Goal: Navigation & Orientation: Find specific page/section

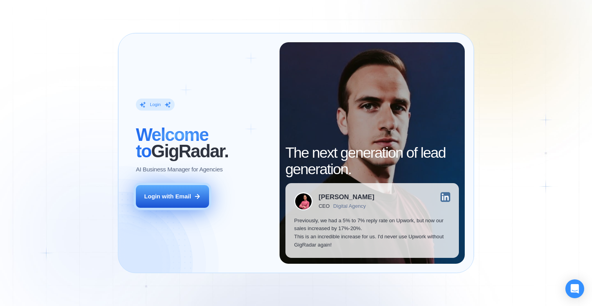
click at [190, 195] on div "Login with Email" at bounding box center [167, 197] width 47 height 8
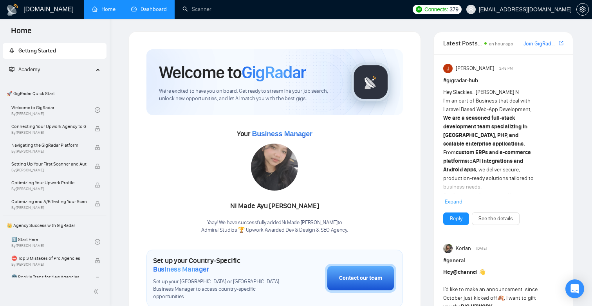
click at [141, 13] on link "Dashboard" at bounding box center [149, 9] width 36 height 7
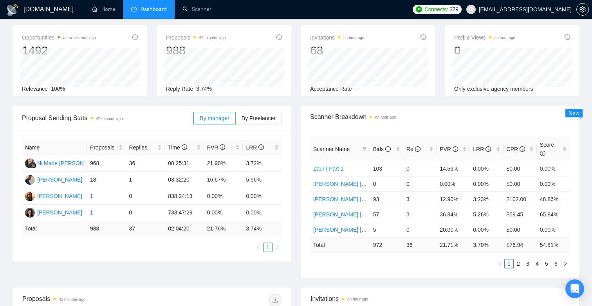
scroll to position [33, 0]
click at [259, 116] on span "By Freelancer" at bounding box center [259, 117] width 34 height 6
click at [236, 120] on input "By Freelancer" at bounding box center [236, 120] width 0 height 0
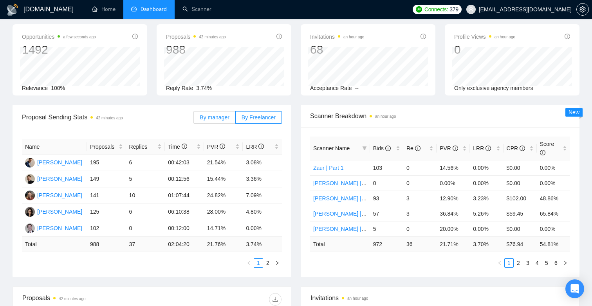
click at [216, 119] on span "By manager" at bounding box center [214, 117] width 29 height 6
click at [194, 120] on input "By manager" at bounding box center [194, 120] width 0 height 0
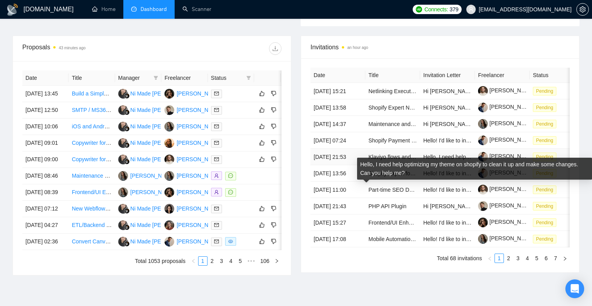
scroll to position [283, 0]
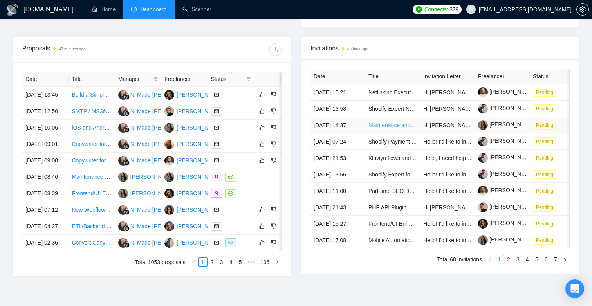
click at [412, 129] on link "Maintenance and updates of Birdie App" at bounding box center [417, 125] width 96 height 6
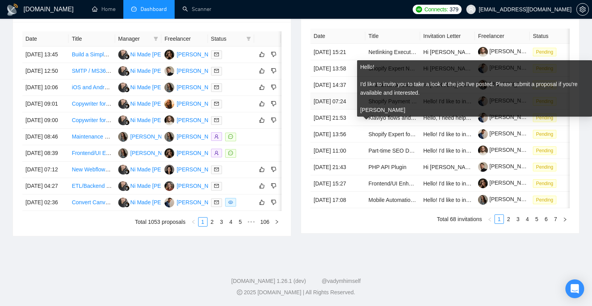
scroll to position [398, 0]
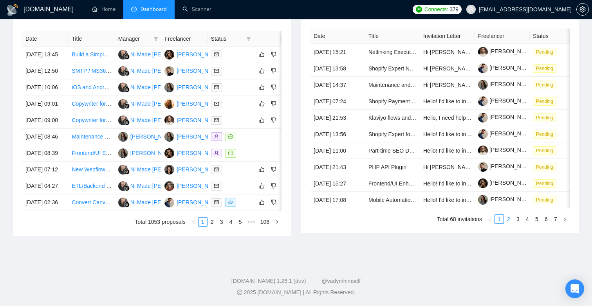
click at [510, 218] on link "2" at bounding box center [509, 219] width 9 height 9
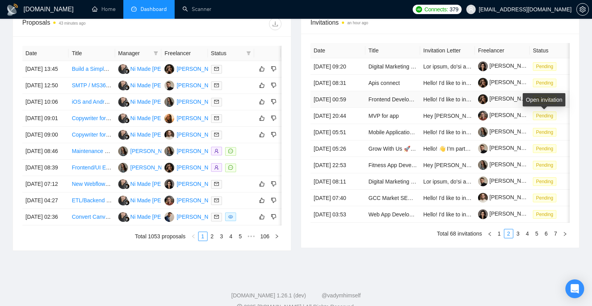
click at [549, 104] on span "Pending" at bounding box center [545, 99] width 24 height 9
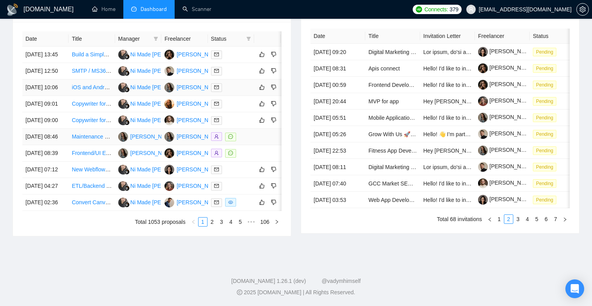
scroll to position [348, 0]
click at [211, 226] on link "2" at bounding box center [212, 222] width 9 height 9
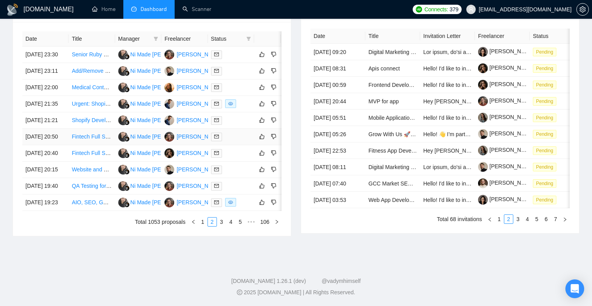
scroll to position [361, 0]
click at [219, 226] on link "3" at bounding box center [221, 222] width 9 height 9
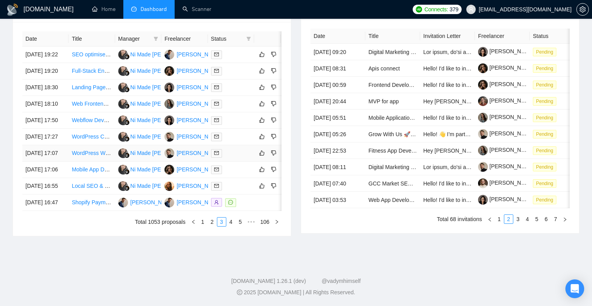
scroll to position [383, 0]
click at [231, 226] on link "4" at bounding box center [231, 222] width 9 height 9
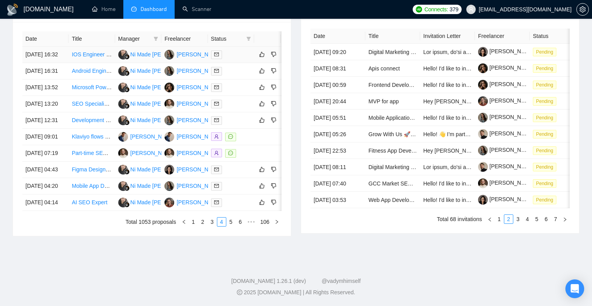
scroll to position [398, 0]
click at [192, 223] on link "1" at bounding box center [193, 222] width 9 height 9
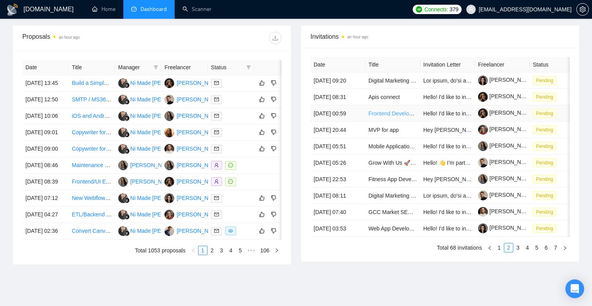
scroll to position [294, 0]
click at [247, 187] on div at bounding box center [231, 182] width 40 height 9
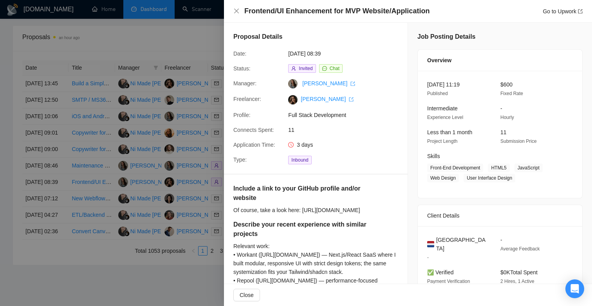
click at [175, 40] on div at bounding box center [296, 153] width 592 height 306
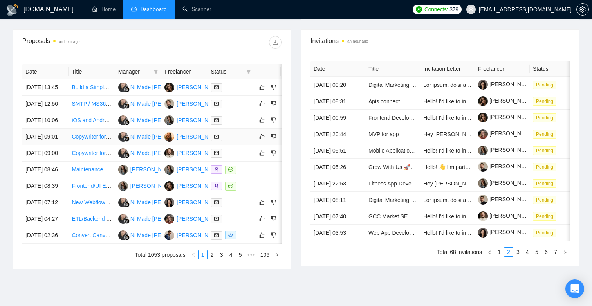
scroll to position [398, 0]
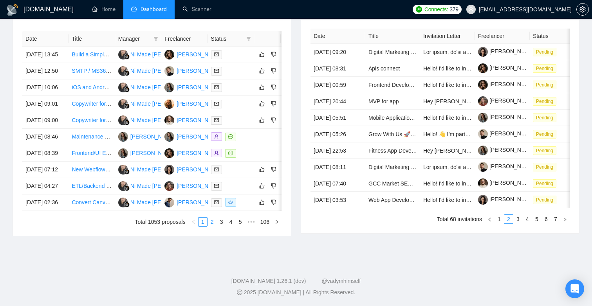
click at [212, 223] on link "2" at bounding box center [212, 222] width 9 height 9
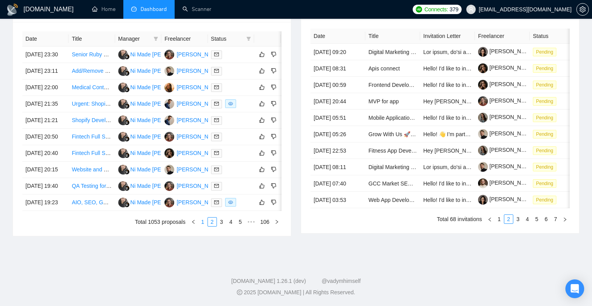
click at [200, 222] on link "1" at bounding box center [203, 222] width 9 height 9
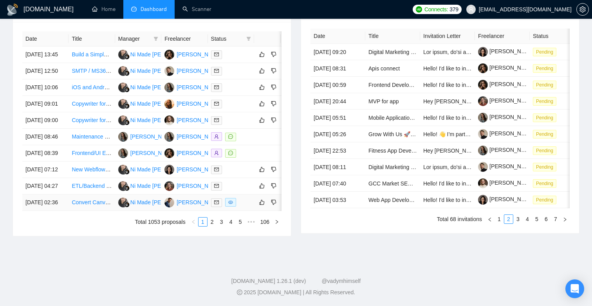
scroll to position [389, 0]
click at [99, 134] on link "Maintenance and updates of Birdie App" at bounding box center [120, 137] width 96 height 6
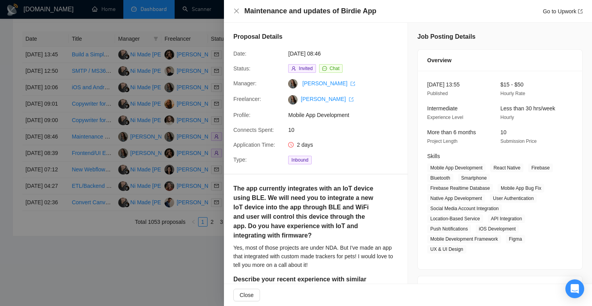
click at [150, 265] on div at bounding box center [296, 153] width 592 height 306
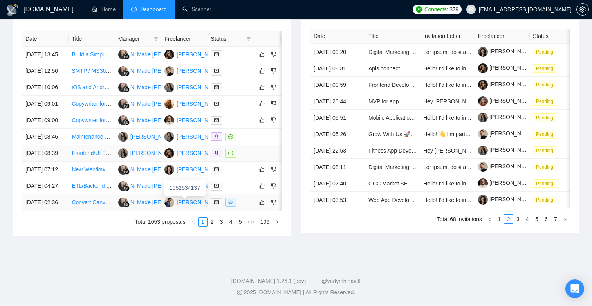
scroll to position [398, 0]
click at [212, 223] on link "2" at bounding box center [212, 222] width 9 height 9
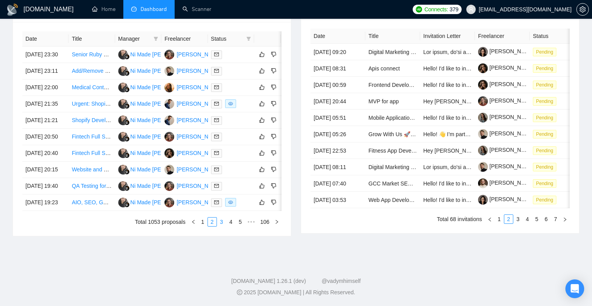
click at [220, 221] on link "3" at bounding box center [221, 222] width 9 height 9
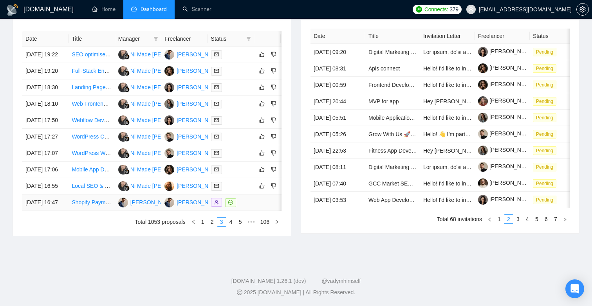
click at [247, 198] on div at bounding box center [231, 202] width 40 height 9
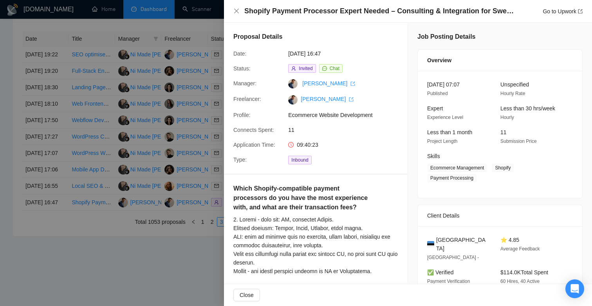
click at [187, 248] on div at bounding box center [296, 153] width 592 height 306
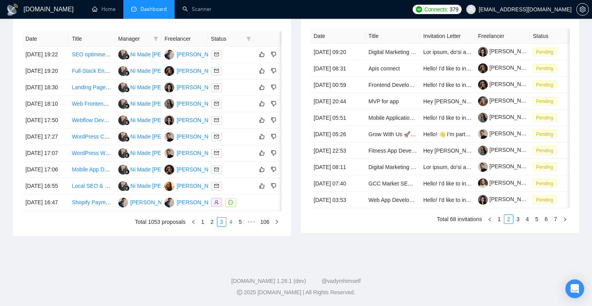
click at [229, 223] on link "4" at bounding box center [231, 222] width 9 height 9
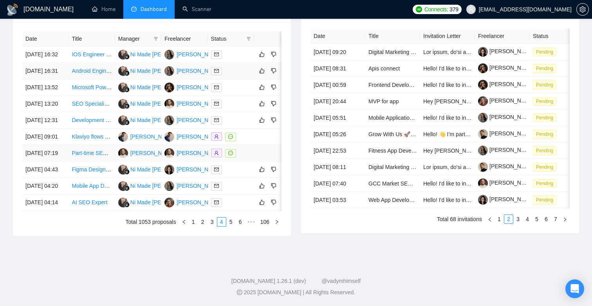
scroll to position [343, 0]
click at [251, 158] on div at bounding box center [231, 153] width 40 height 9
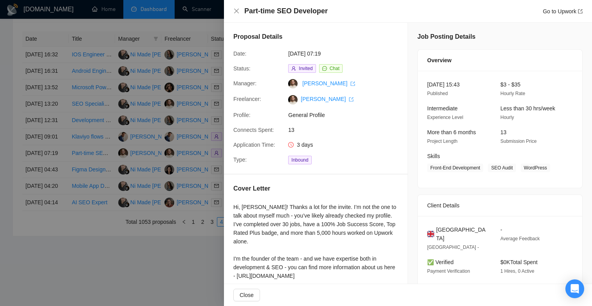
click at [214, 203] on div at bounding box center [296, 153] width 592 height 306
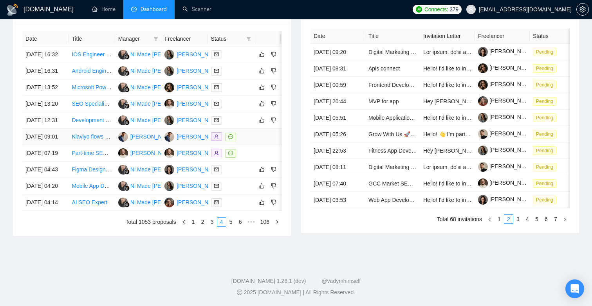
click at [251, 141] on div at bounding box center [231, 136] width 40 height 9
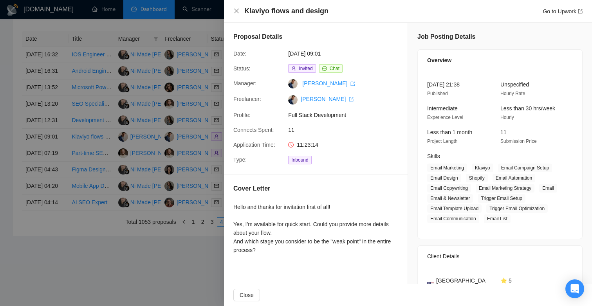
click at [153, 229] on div at bounding box center [296, 153] width 592 height 306
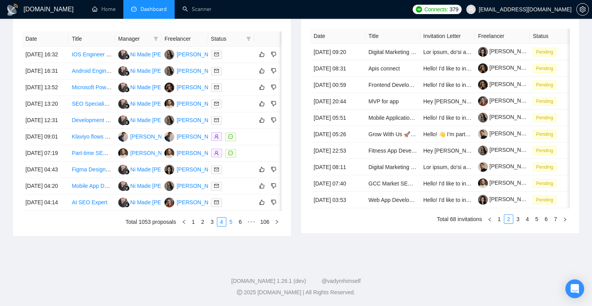
click at [228, 226] on link "5" at bounding box center [231, 222] width 9 height 9
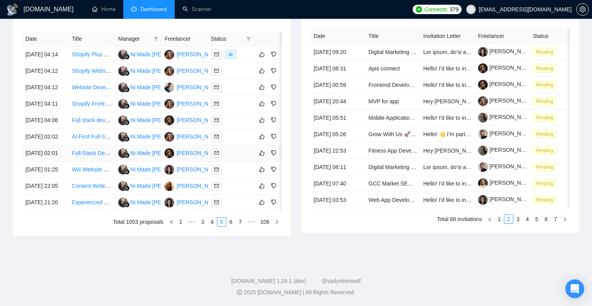
scroll to position [366, 0]
click at [231, 226] on link "6" at bounding box center [231, 222] width 9 height 9
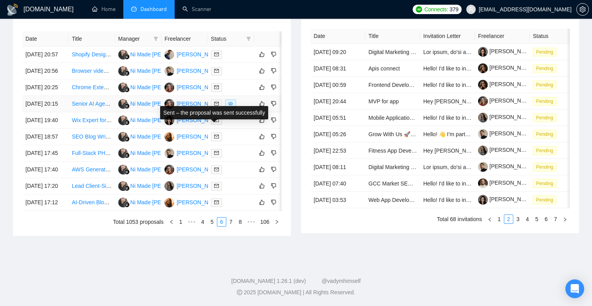
scroll to position [398, 0]
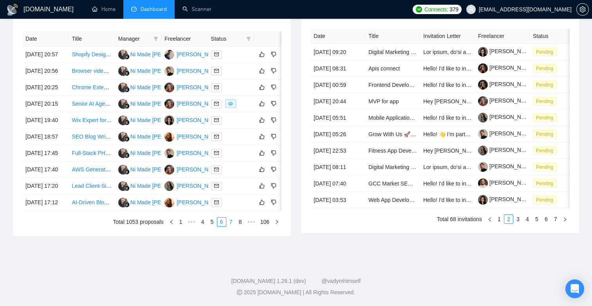
click at [231, 223] on link "7" at bounding box center [231, 222] width 9 height 9
click at [252, 59] on td at bounding box center [231, 55] width 46 height 16
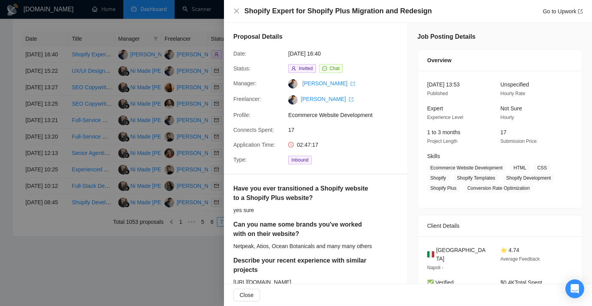
click at [186, 121] on div at bounding box center [296, 153] width 592 height 306
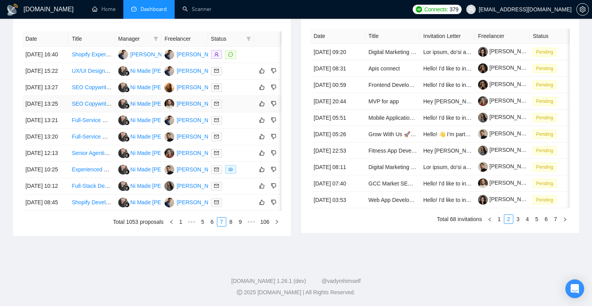
scroll to position [398, 0]
click at [229, 221] on link "8" at bounding box center [231, 222] width 9 height 9
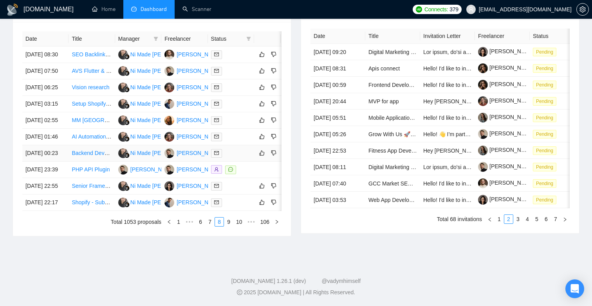
scroll to position [380, 0]
click at [246, 173] on td at bounding box center [231, 170] width 46 height 16
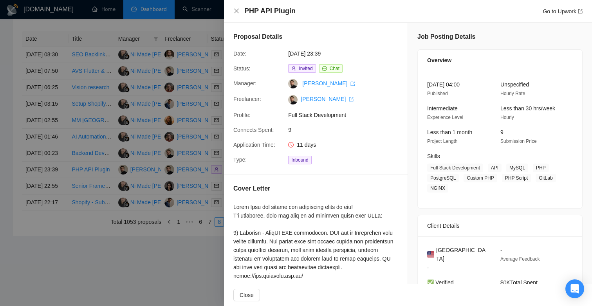
click at [162, 268] on div at bounding box center [296, 153] width 592 height 306
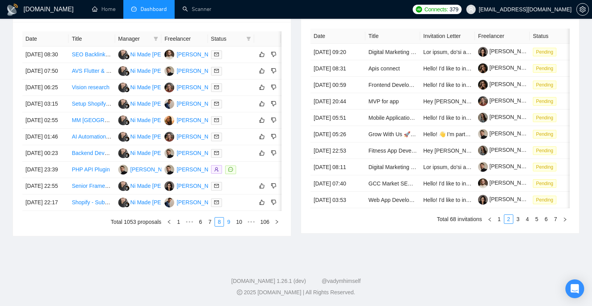
click at [228, 226] on link "9" at bounding box center [229, 222] width 9 height 9
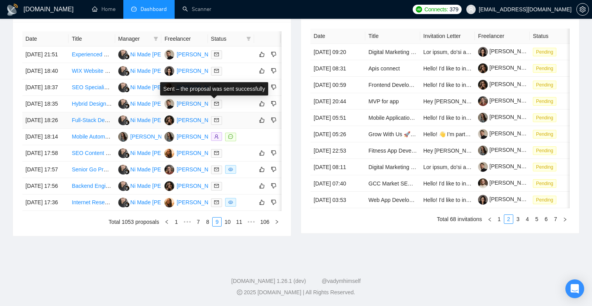
scroll to position [351, 0]
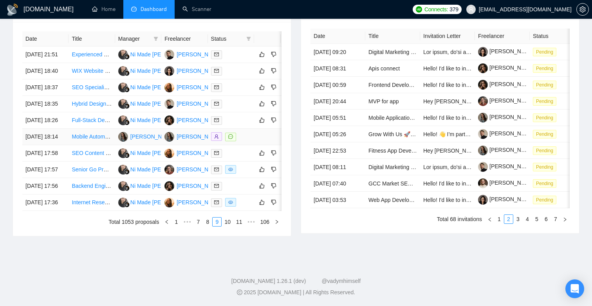
click at [250, 141] on div at bounding box center [231, 136] width 40 height 9
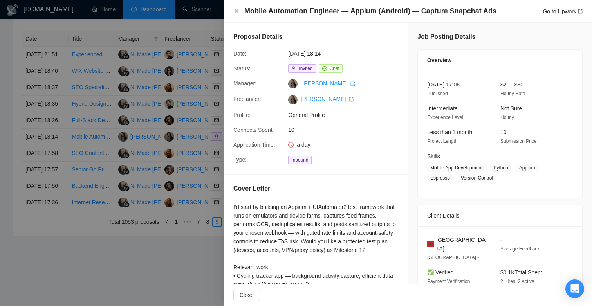
click at [166, 288] on div at bounding box center [296, 153] width 592 height 306
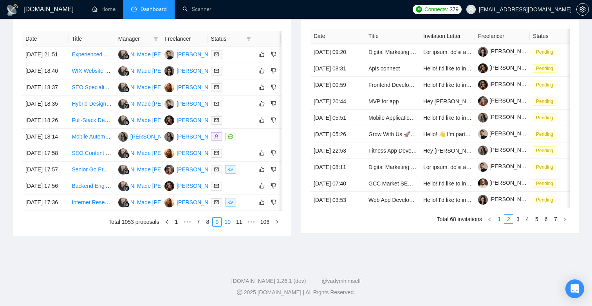
click at [224, 226] on link "10" at bounding box center [227, 222] width 11 height 9
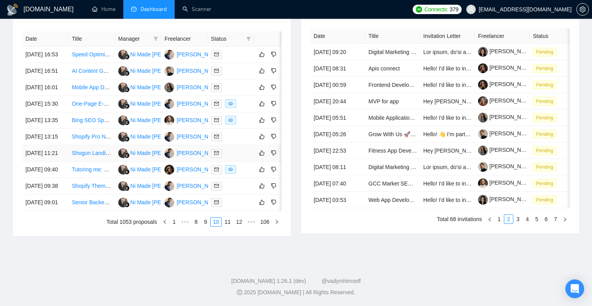
scroll to position [378, 0]
click at [245, 116] on div at bounding box center [231, 120] width 40 height 9
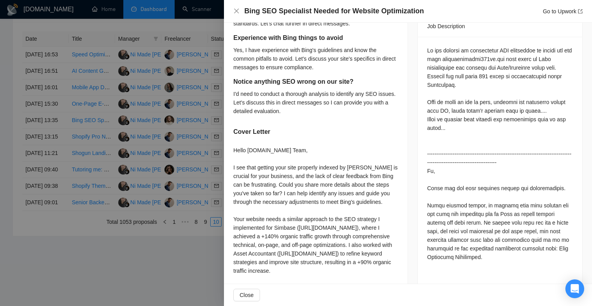
scroll to position [394, 0]
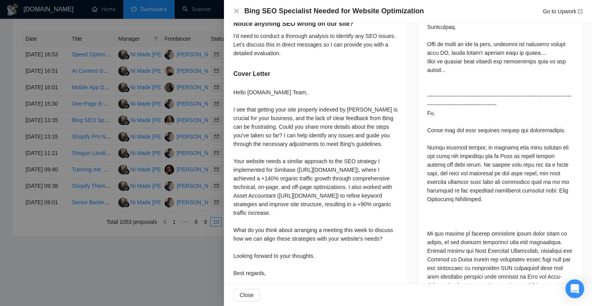
click at [182, 275] on div at bounding box center [296, 153] width 592 height 306
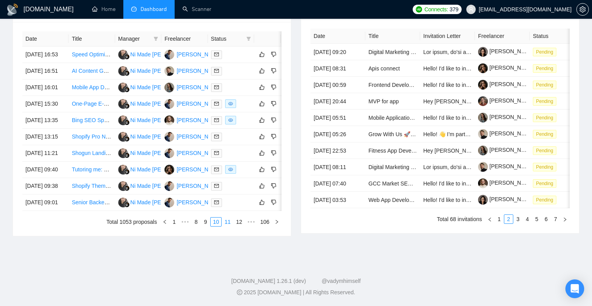
click at [228, 226] on link "11" at bounding box center [227, 222] width 11 height 9
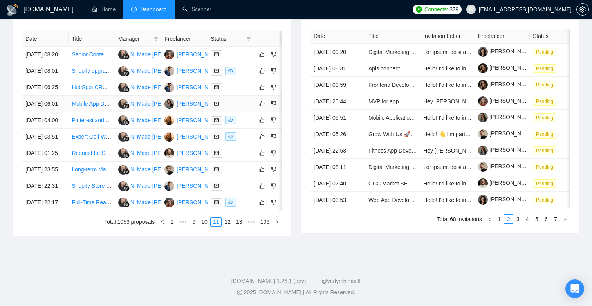
scroll to position [398, 0]
click at [227, 221] on link "12" at bounding box center [227, 222] width 11 height 9
click at [224, 222] on link "13" at bounding box center [227, 222] width 11 height 9
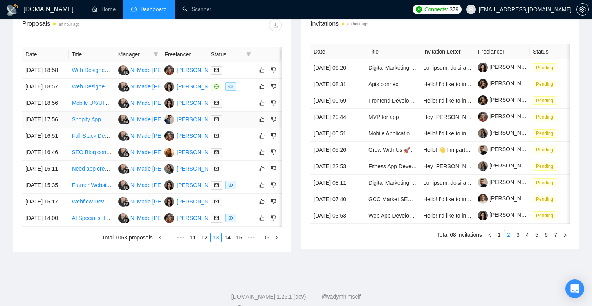
scroll to position [308, 0]
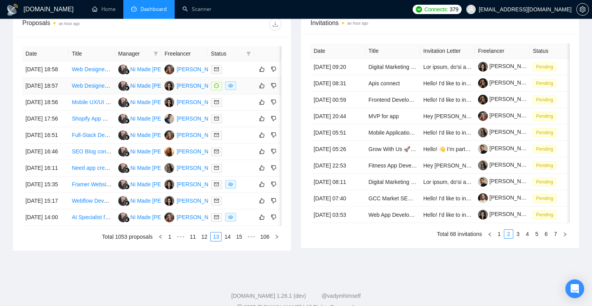
click at [246, 91] on div at bounding box center [231, 86] width 40 height 9
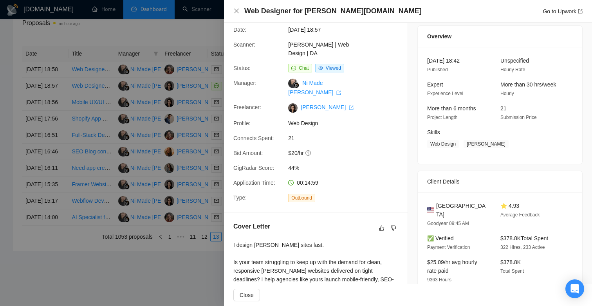
scroll to position [24, 0]
click at [191, 164] on div at bounding box center [296, 153] width 592 height 306
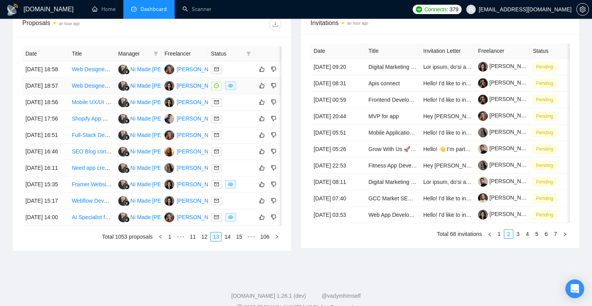
click at [242, 91] on div at bounding box center [231, 86] width 40 height 9
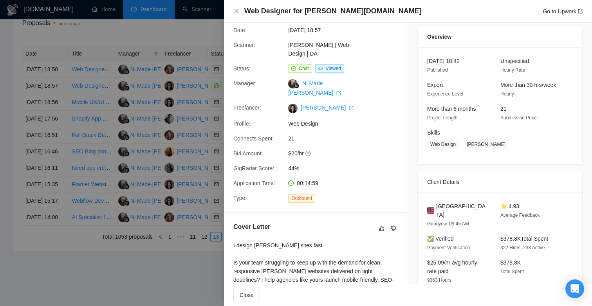
click at [177, 109] on div at bounding box center [296, 153] width 592 height 306
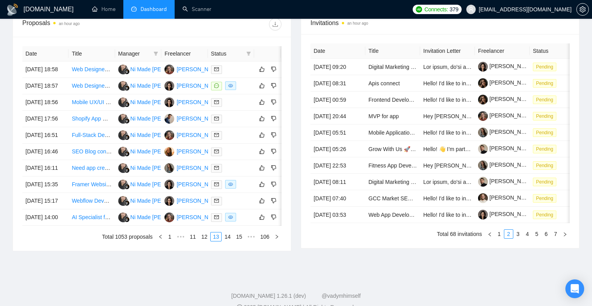
scroll to position [0, 0]
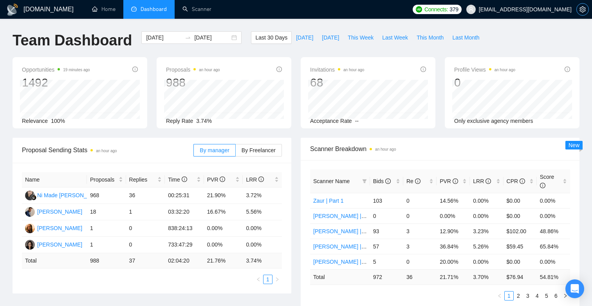
click at [584, 15] on button "button" at bounding box center [583, 9] width 13 height 13
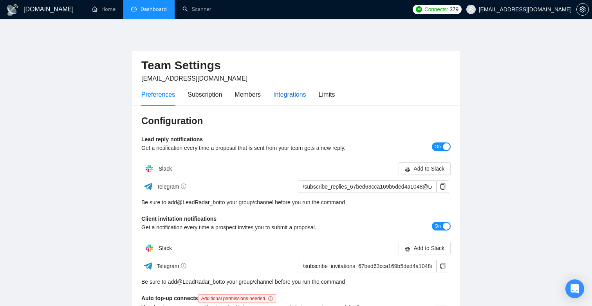
click at [300, 96] on div "Integrations" at bounding box center [290, 95] width 33 height 10
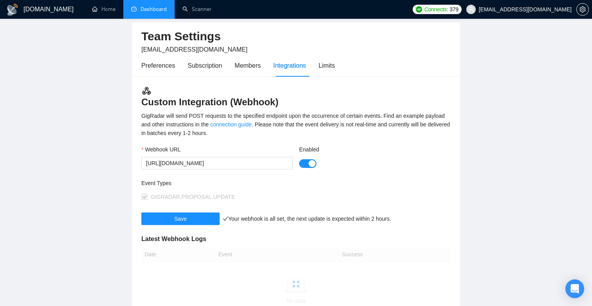
scroll to position [39, 0]
